Goal: Information Seeking & Learning: Find specific fact

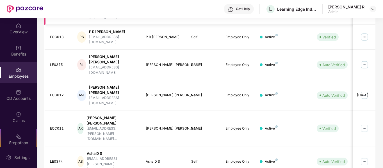
scroll to position [121, 0]
drag, startPoint x: 50, startPoint y: 51, endPoint x: 65, endPoint y: 50, distance: 14.9
click at [65, 62] on div "LE0375" at bounding box center [59, 64] width 19 height 5
copy div "LE0375"
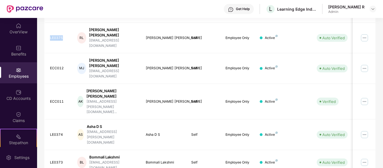
scroll to position [177, 0]
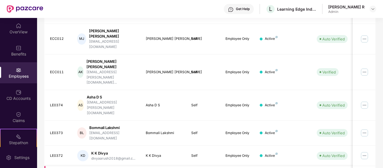
drag, startPoint x: 63, startPoint y: 117, endPoint x: 49, endPoint y: 117, distance: 14.3
copy div "LE0371"
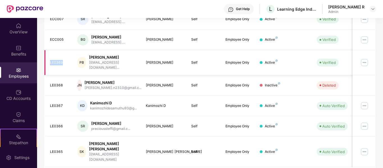
drag, startPoint x: 50, startPoint y: 54, endPoint x: 64, endPoint y: 53, distance: 14.3
click at [64, 60] on div "LE0369" at bounding box center [59, 62] width 19 height 5
copy div "LE0369"
drag, startPoint x: 50, startPoint y: 97, endPoint x: 67, endPoint y: 95, distance: 17.2
click at [67, 103] on div "LE0367" at bounding box center [59, 105] width 19 height 5
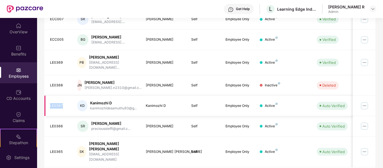
copy div "LE0367"
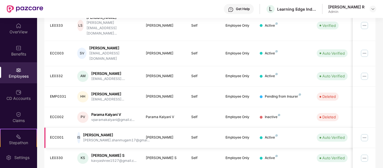
scroll to position [182, 0]
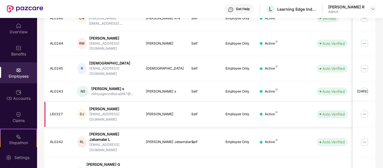
scroll to position [177, 0]
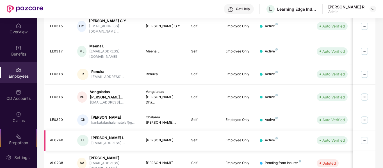
scroll to position [182, 0]
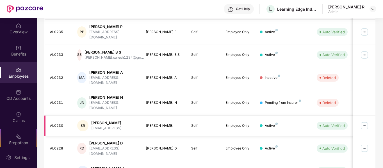
scroll to position [177, 0]
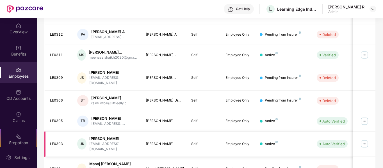
scroll to position [186, 0]
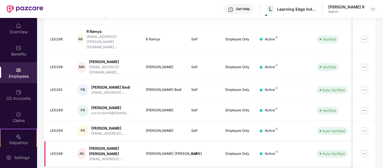
scroll to position [177, 0]
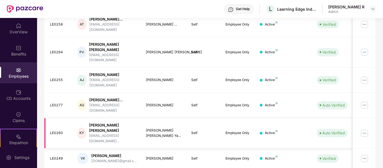
scroll to position [186, 0]
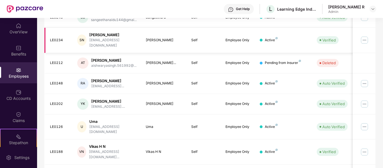
scroll to position [136, 0]
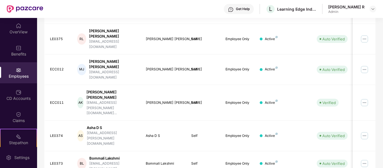
scroll to position [177, 0]
